Goal: Information Seeking & Learning: Learn about a topic

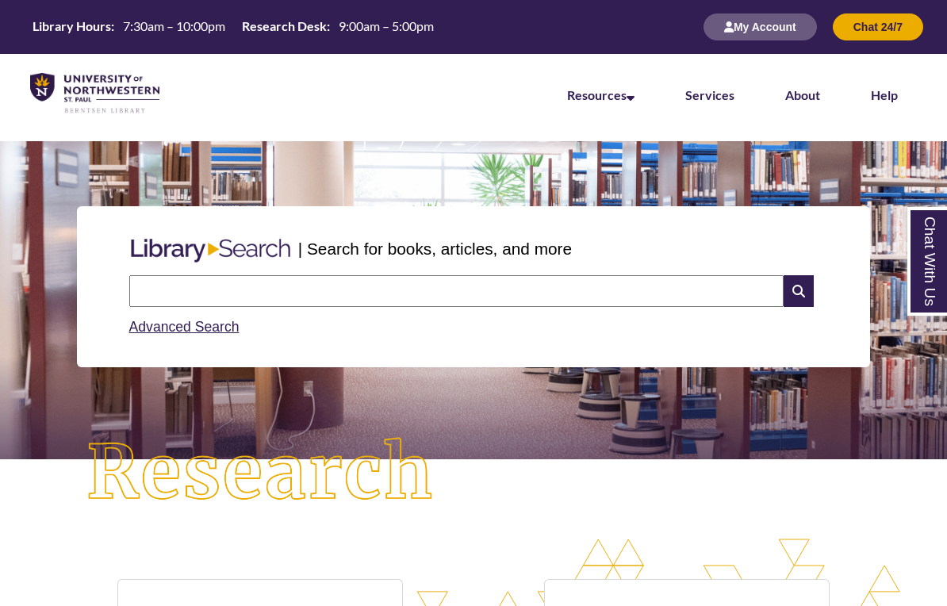
click at [217, 525] on img at bounding box center [261, 473] width 426 height 148
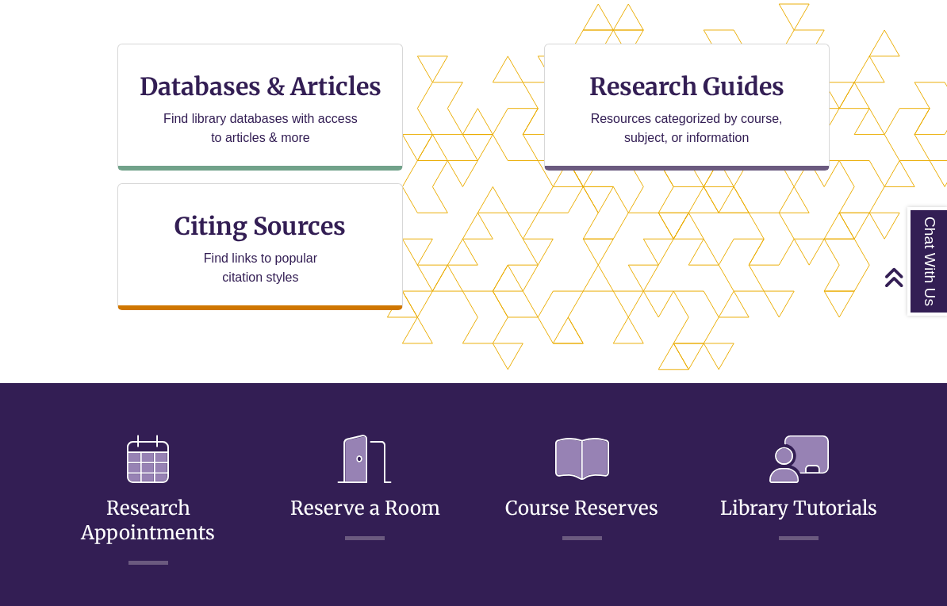
scroll to position [533, 0]
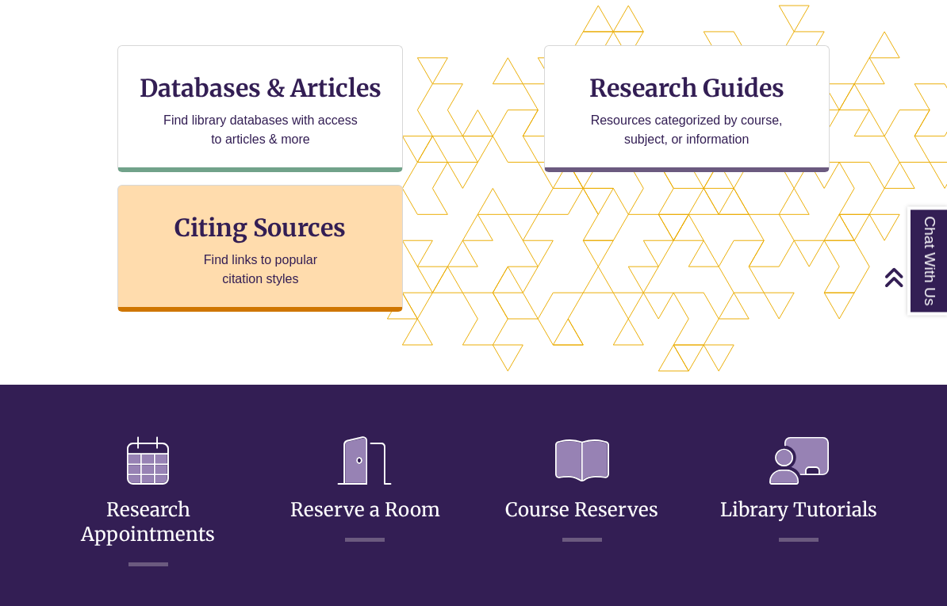
click at [258, 268] on p "Find links to popular citation styles" at bounding box center [260, 270] width 155 height 38
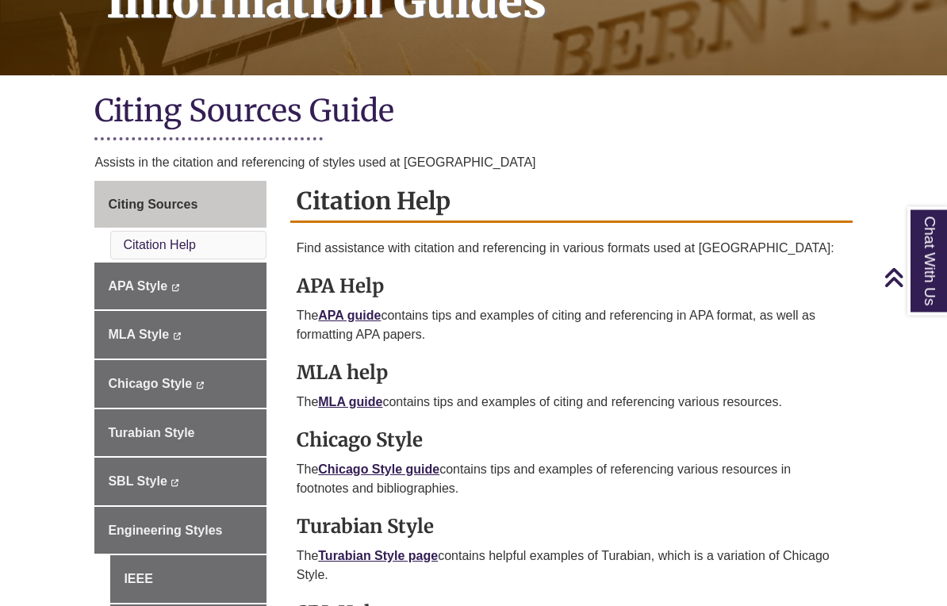
scroll to position [119, 0]
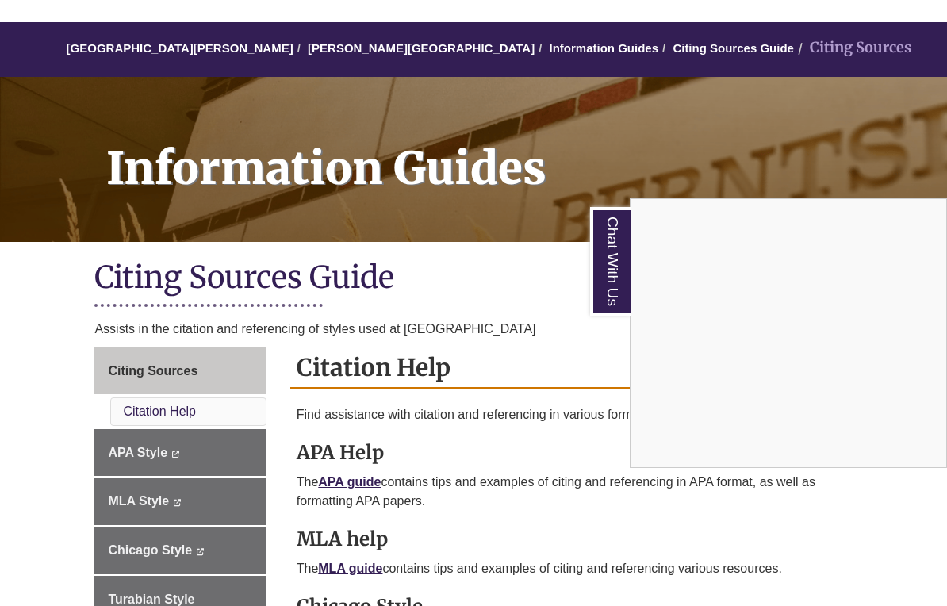
click at [340, 481] on div "Chat With Us" at bounding box center [473, 303] width 947 height 606
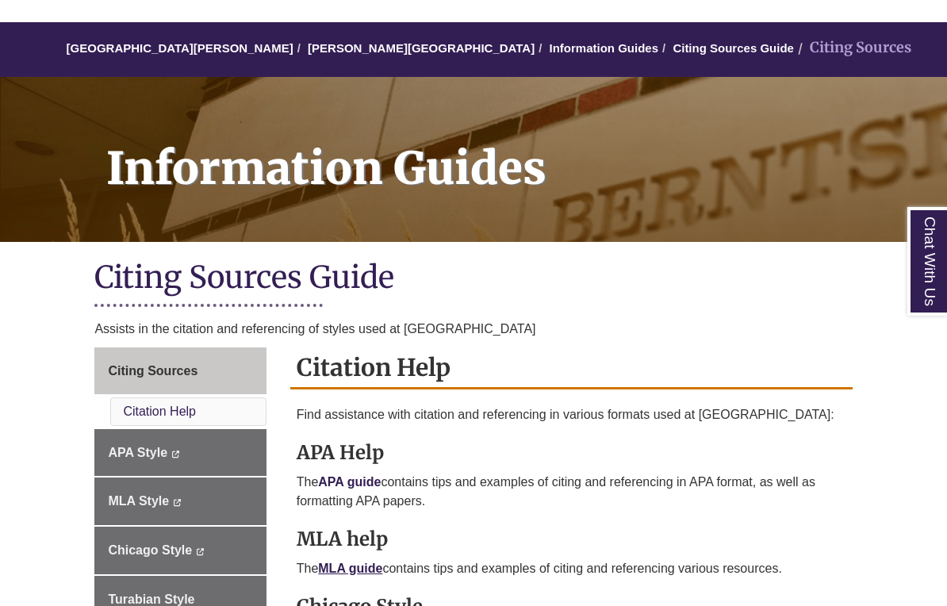
click at [340, 481] on link "APA guide" at bounding box center [349, 481] width 63 height 13
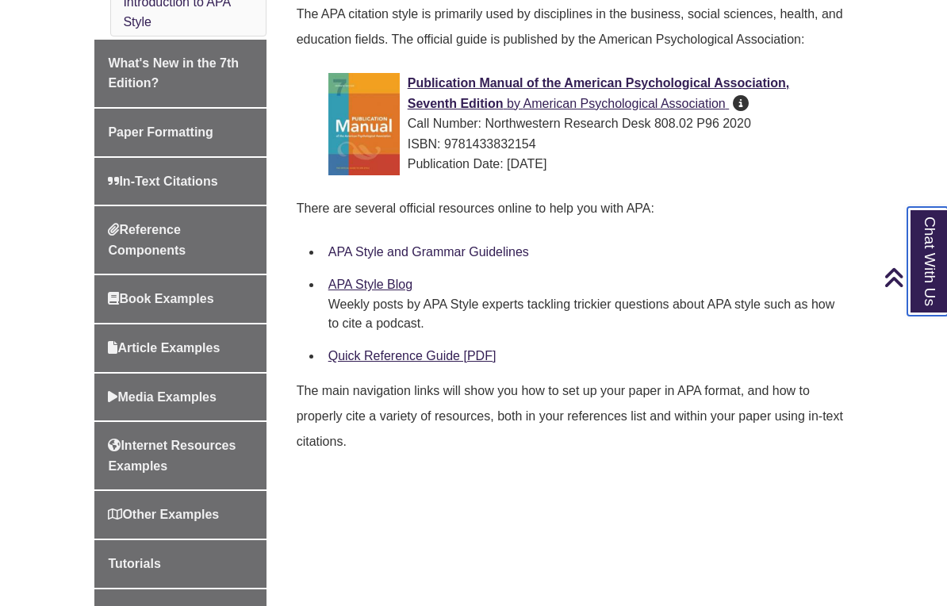
scroll to position [446, 0]
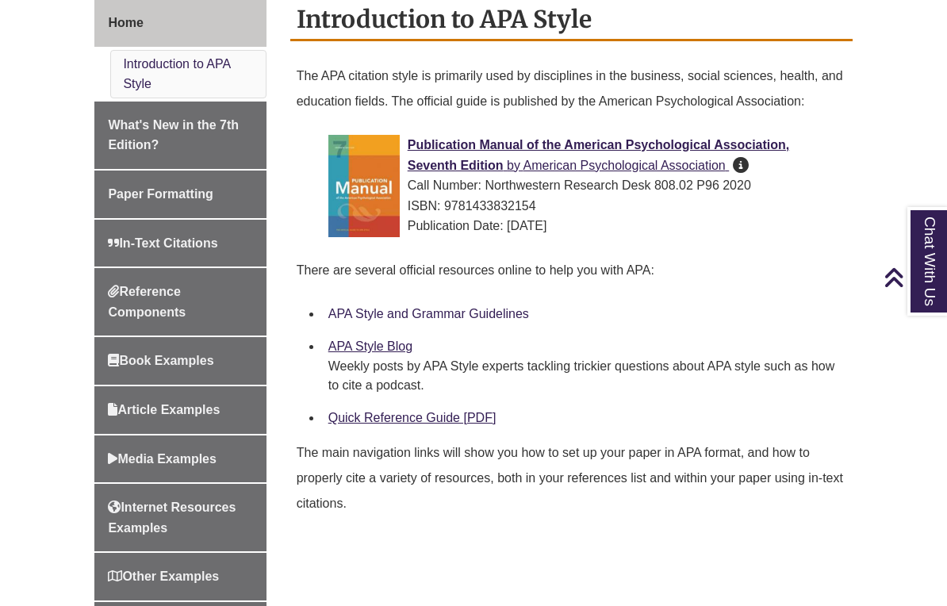
click at [367, 314] on link "APA Style and Grammar Guidelines" at bounding box center [428, 313] width 201 height 13
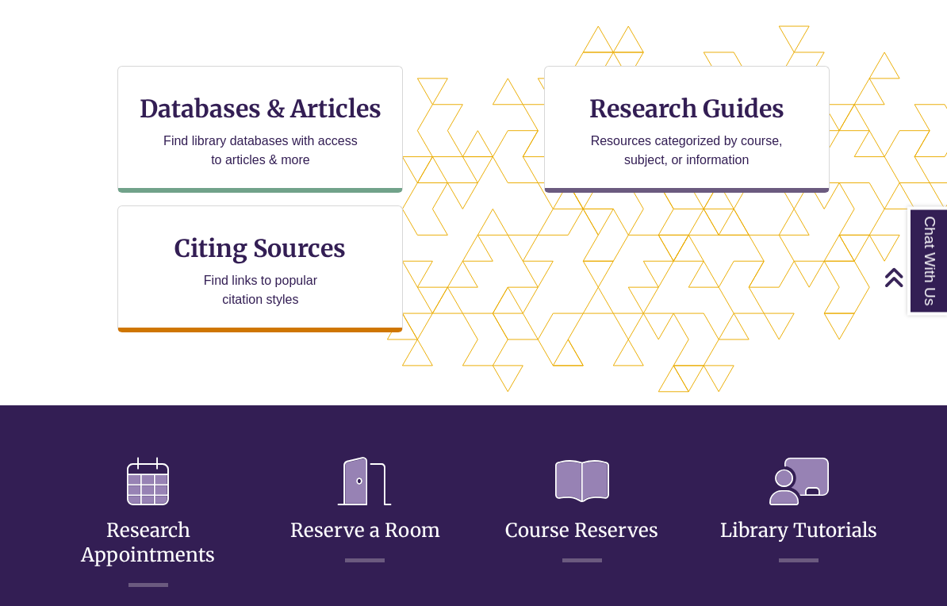
scroll to position [513, 0]
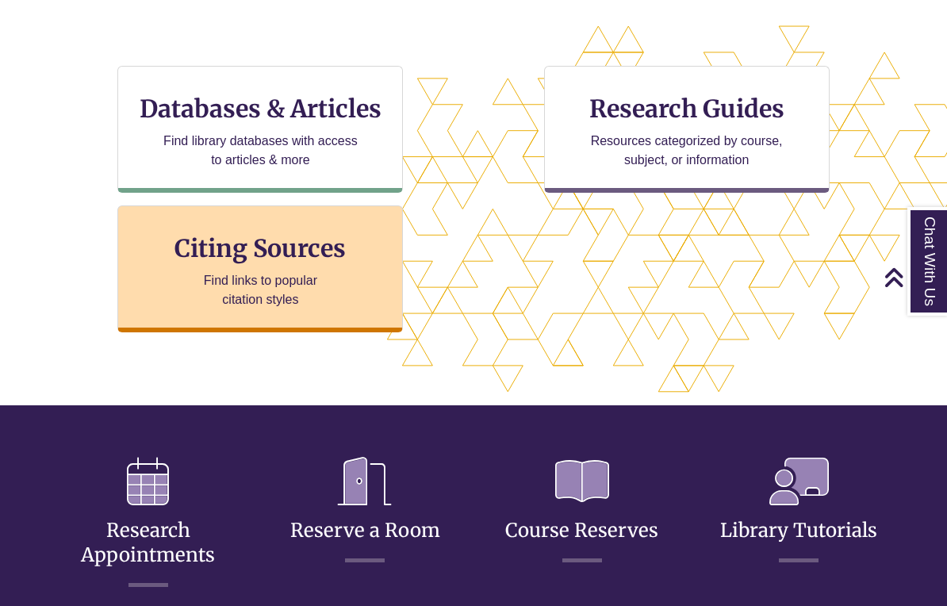
click at [282, 242] on h3 "Citing Sources" at bounding box center [260, 248] width 193 height 30
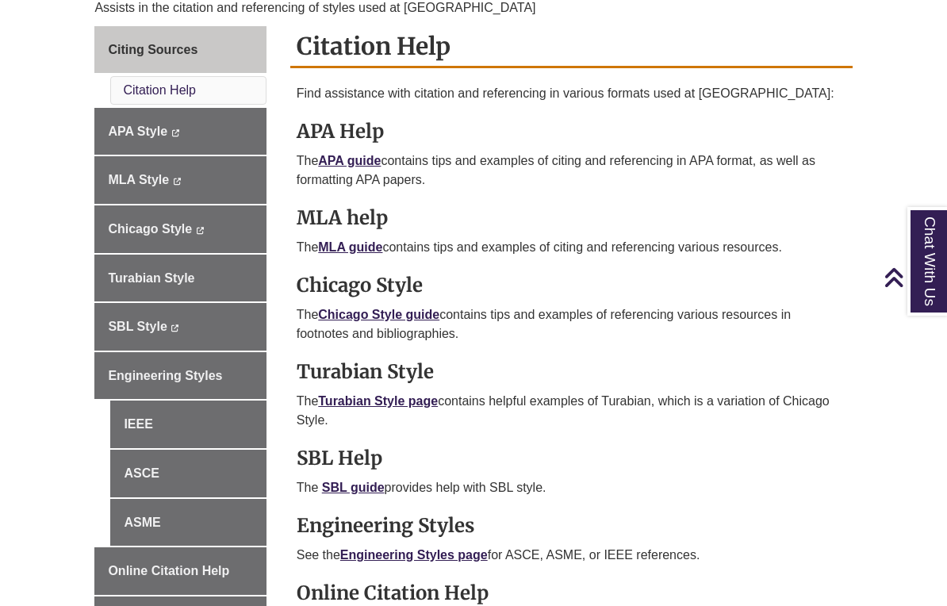
scroll to position [439, 0]
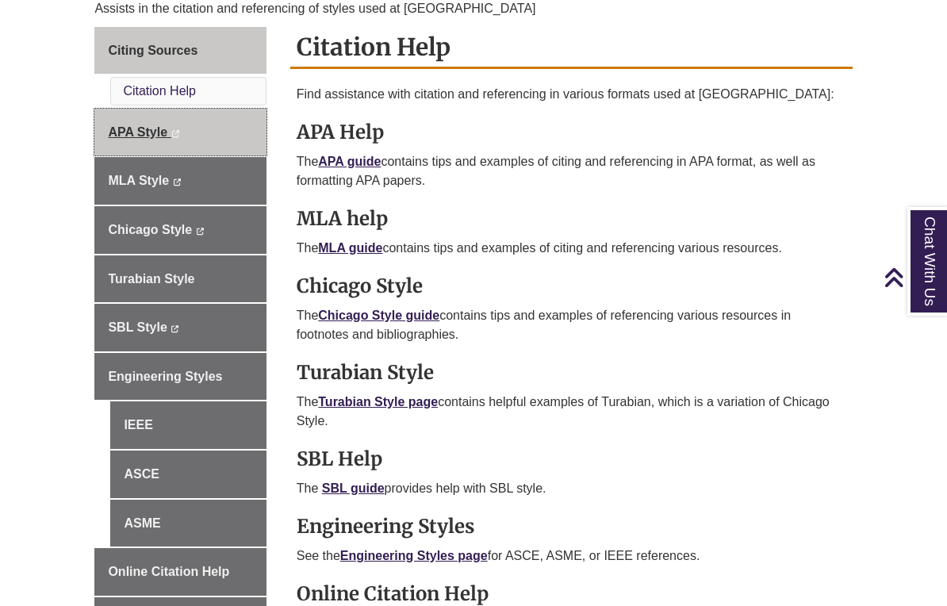
click at [144, 132] on span "APA Style" at bounding box center [137, 131] width 59 height 13
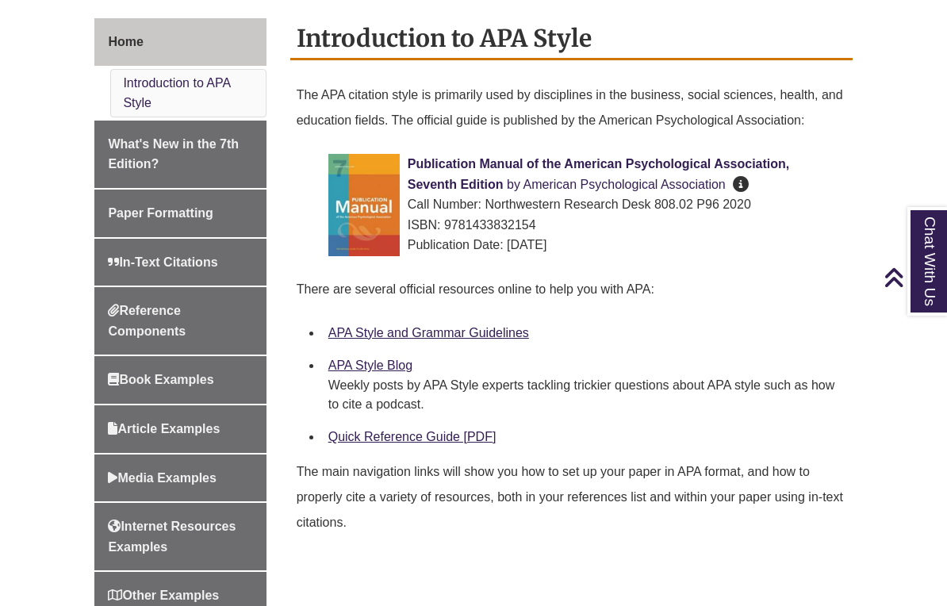
scroll to position [424, 0]
